Goal: Task Accomplishment & Management: Use online tool/utility

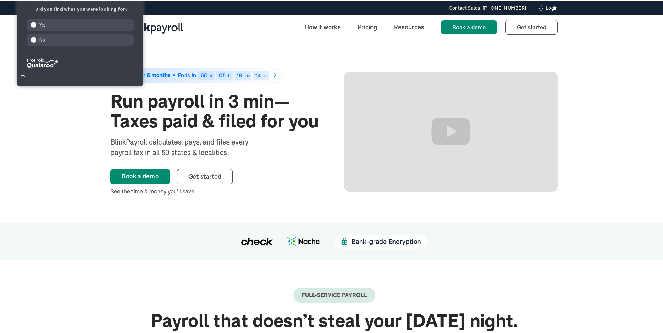
click at [541, 8] on icon at bounding box center [540, 6] width 7 height 7
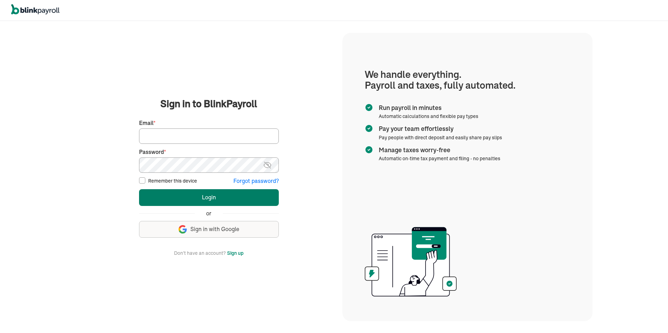
type input "[PERSON_NAME][EMAIL_ADDRESS][PERSON_NAME][DOMAIN_NAME]"
click at [211, 197] on button "Login" at bounding box center [209, 197] width 140 height 17
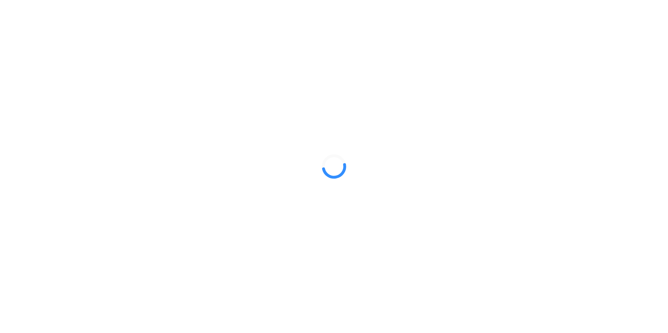
click at [241, 62] on div at bounding box center [334, 166] width 668 height 333
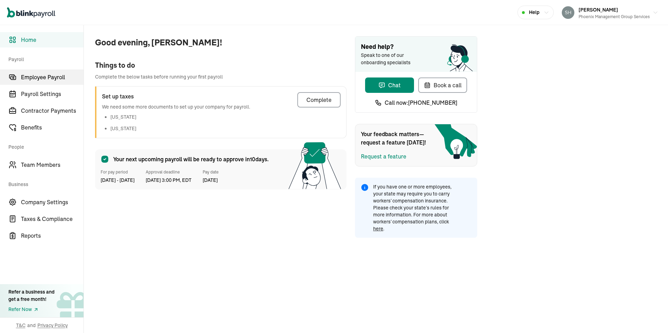
click at [55, 79] on span "Employee Payroll" at bounding box center [52, 77] width 63 height 8
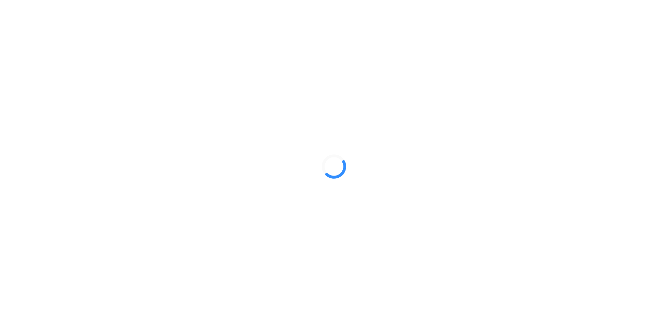
click at [241, 62] on div at bounding box center [334, 166] width 668 height 333
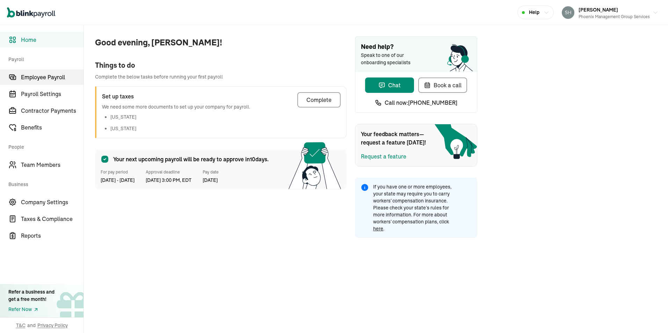
click at [55, 79] on span "Employee Payroll" at bounding box center [52, 77] width 63 height 8
